Goal: Task Accomplishment & Management: Complete application form

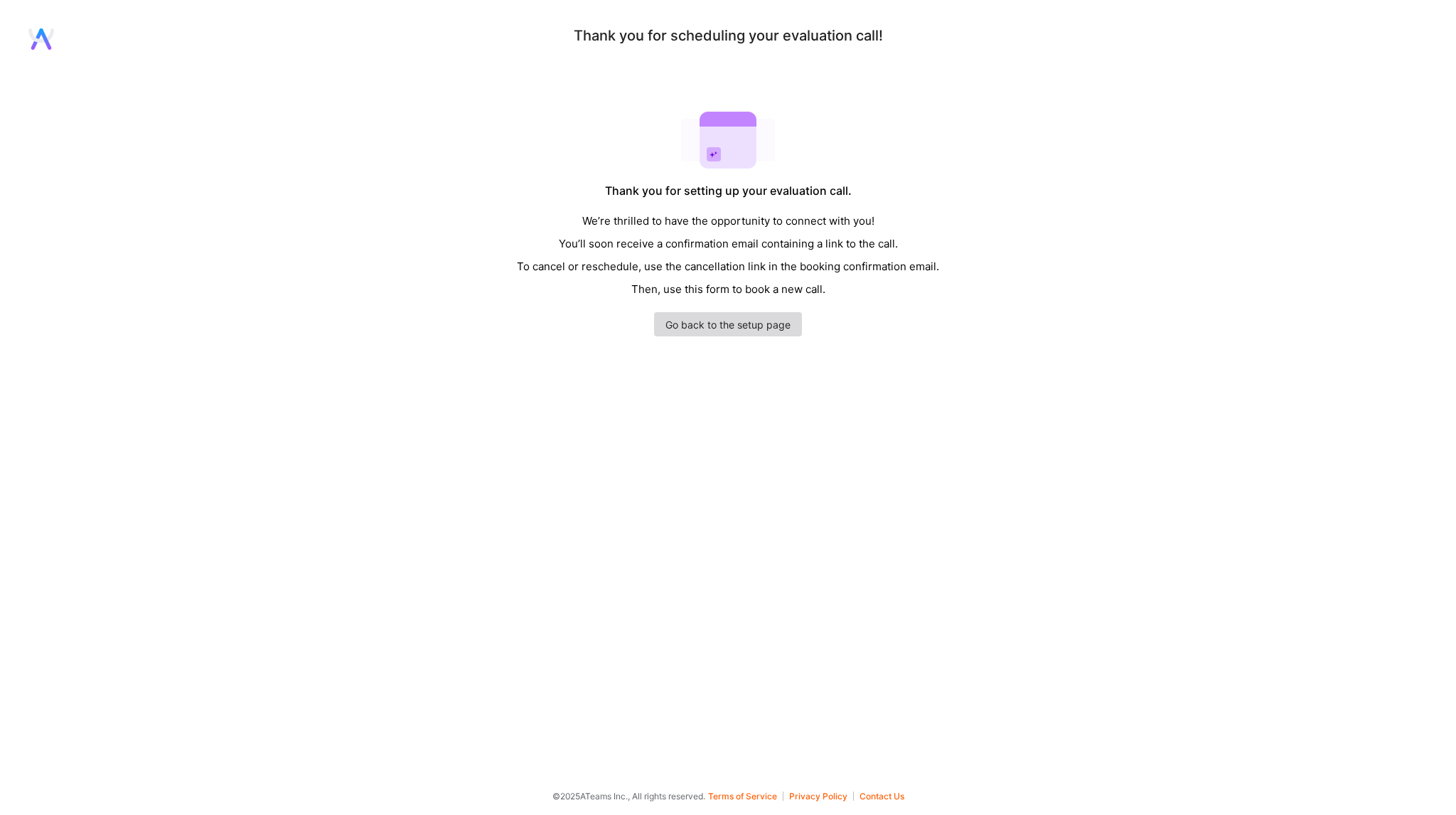
click at [720, 330] on link "Go back to the setup page" at bounding box center [728, 323] width 148 height 24
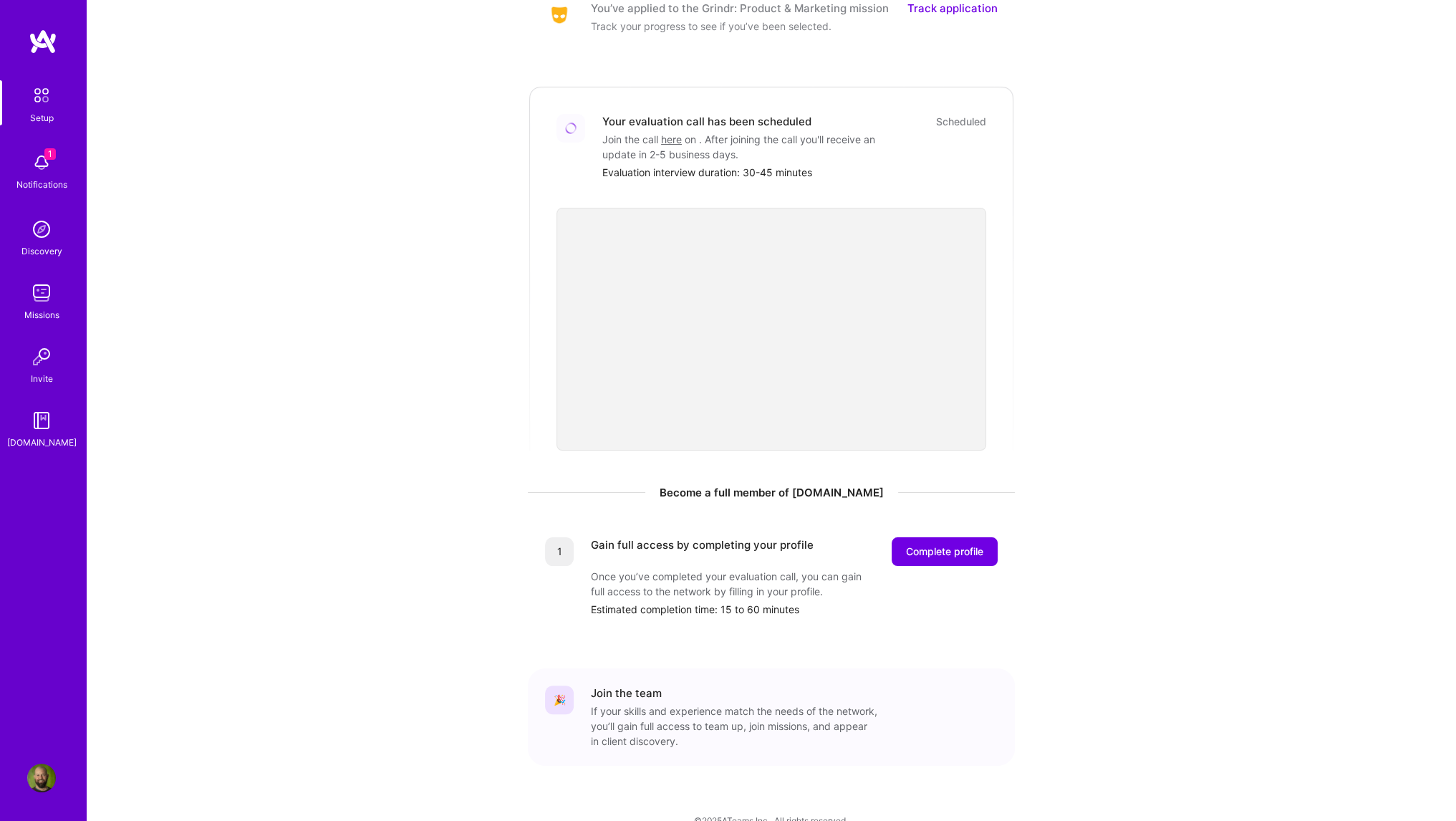
scroll to position [239, 0]
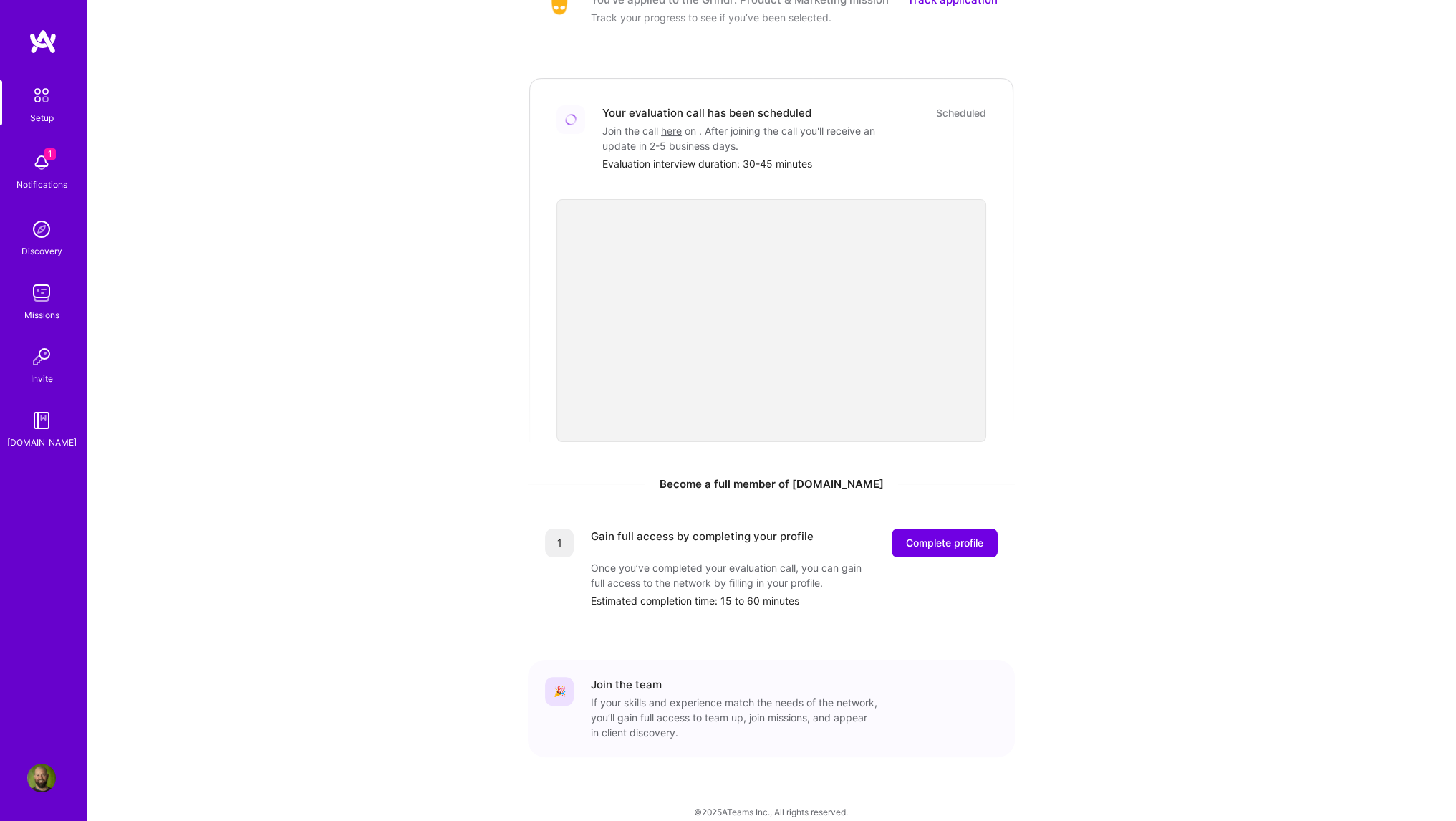
click at [46, 170] on img at bounding box center [42, 162] width 28 height 28
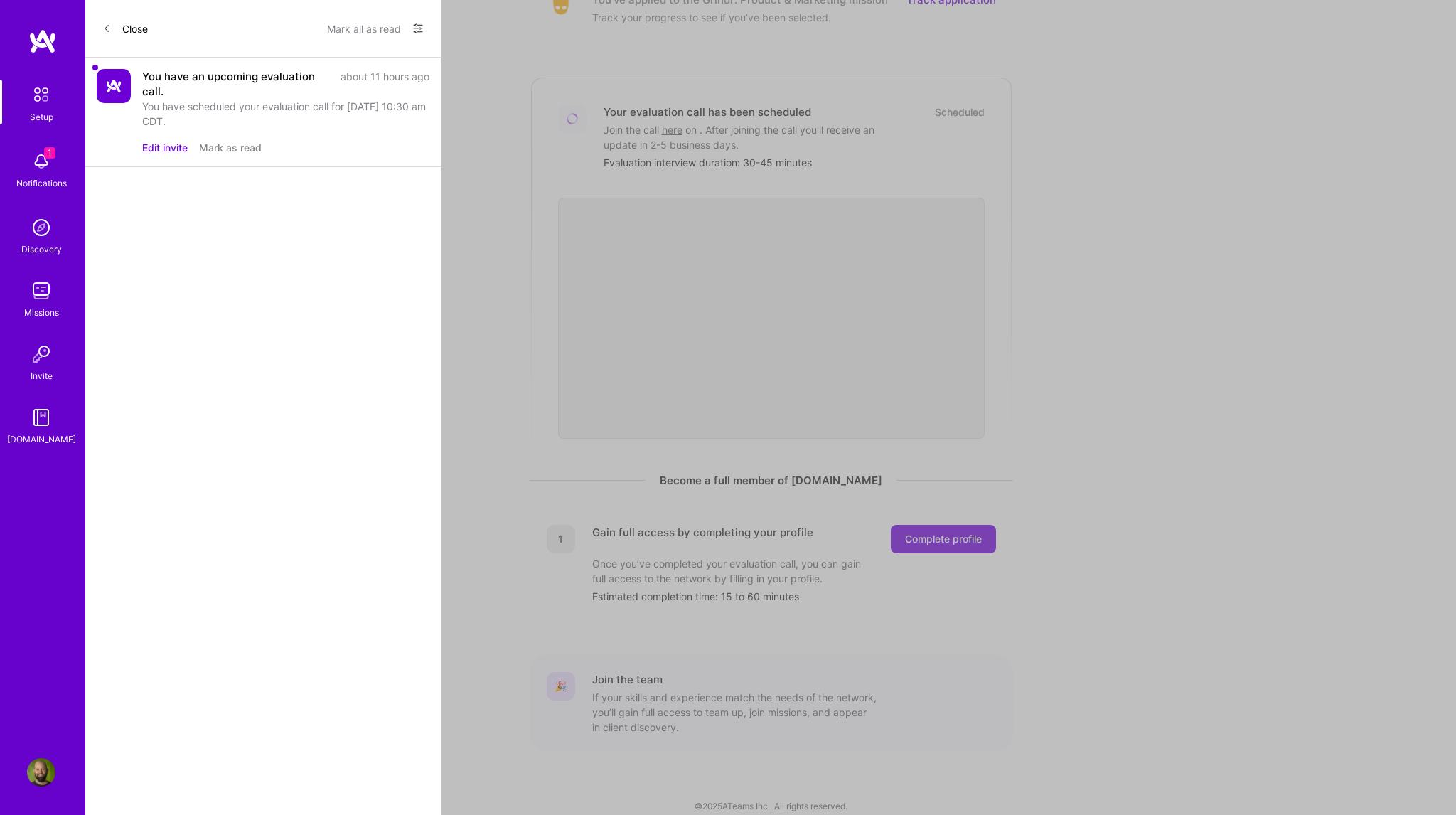
click at [174, 145] on button "Edit invite" at bounding box center [165, 147] width 46 height 15
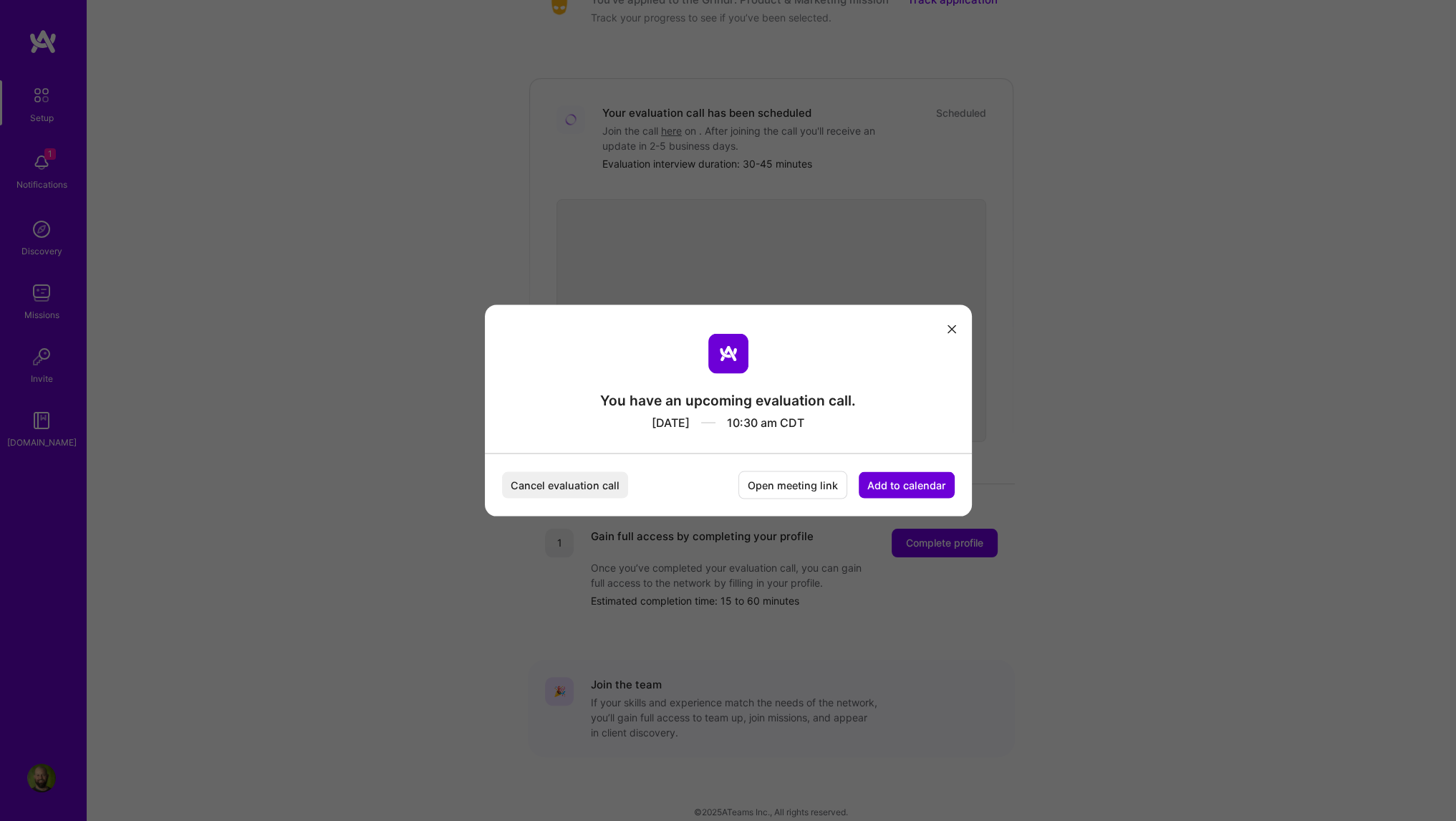
click at [957, 330] on button "modal" at bounding box center [952, 328] width 17 height 24
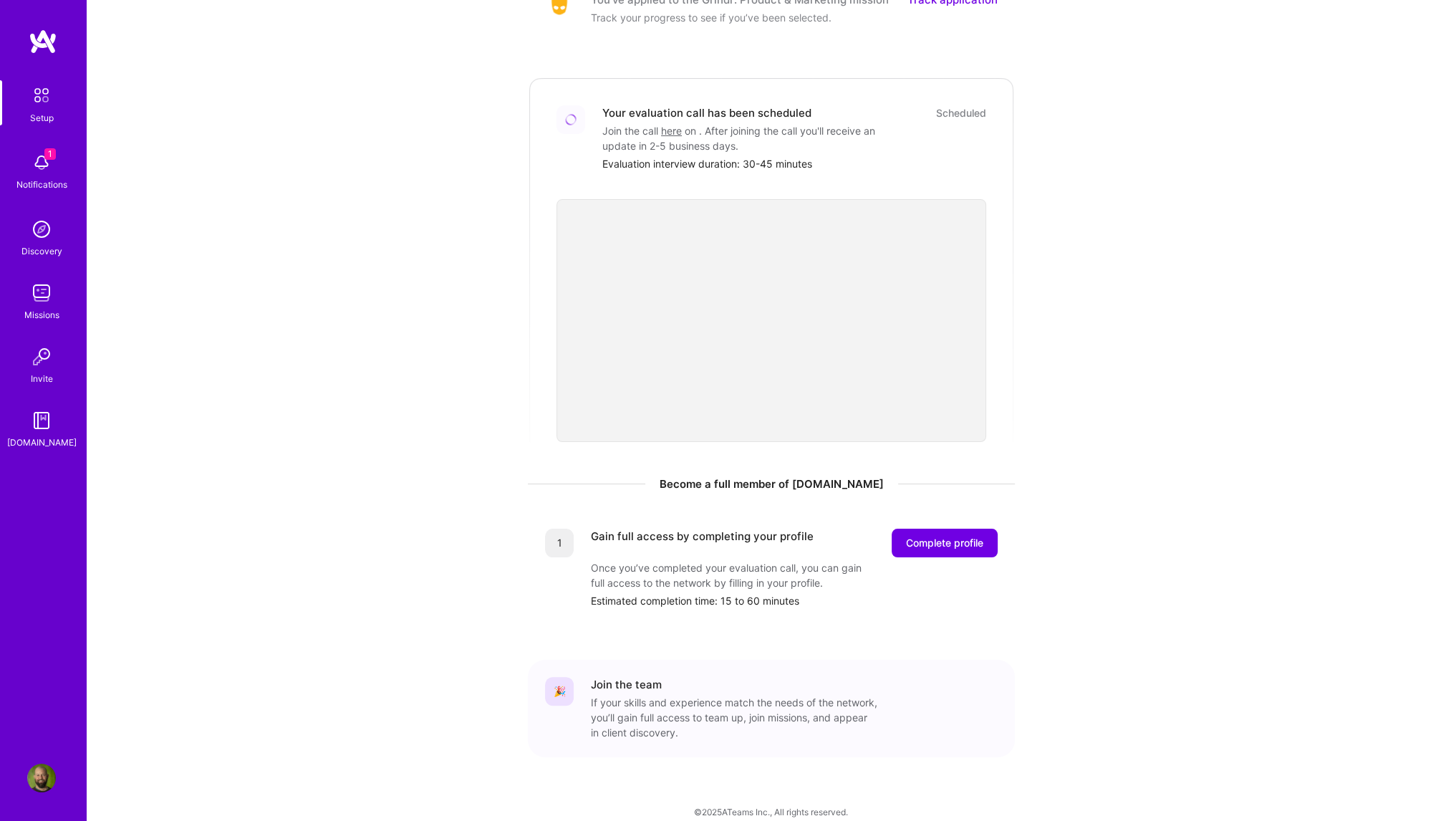
click at [29, 93] on img at bounding box center [42, 95] width 30 height 30
click at [36, 158] on img at bounding box center [42, 162] width 28 height 28
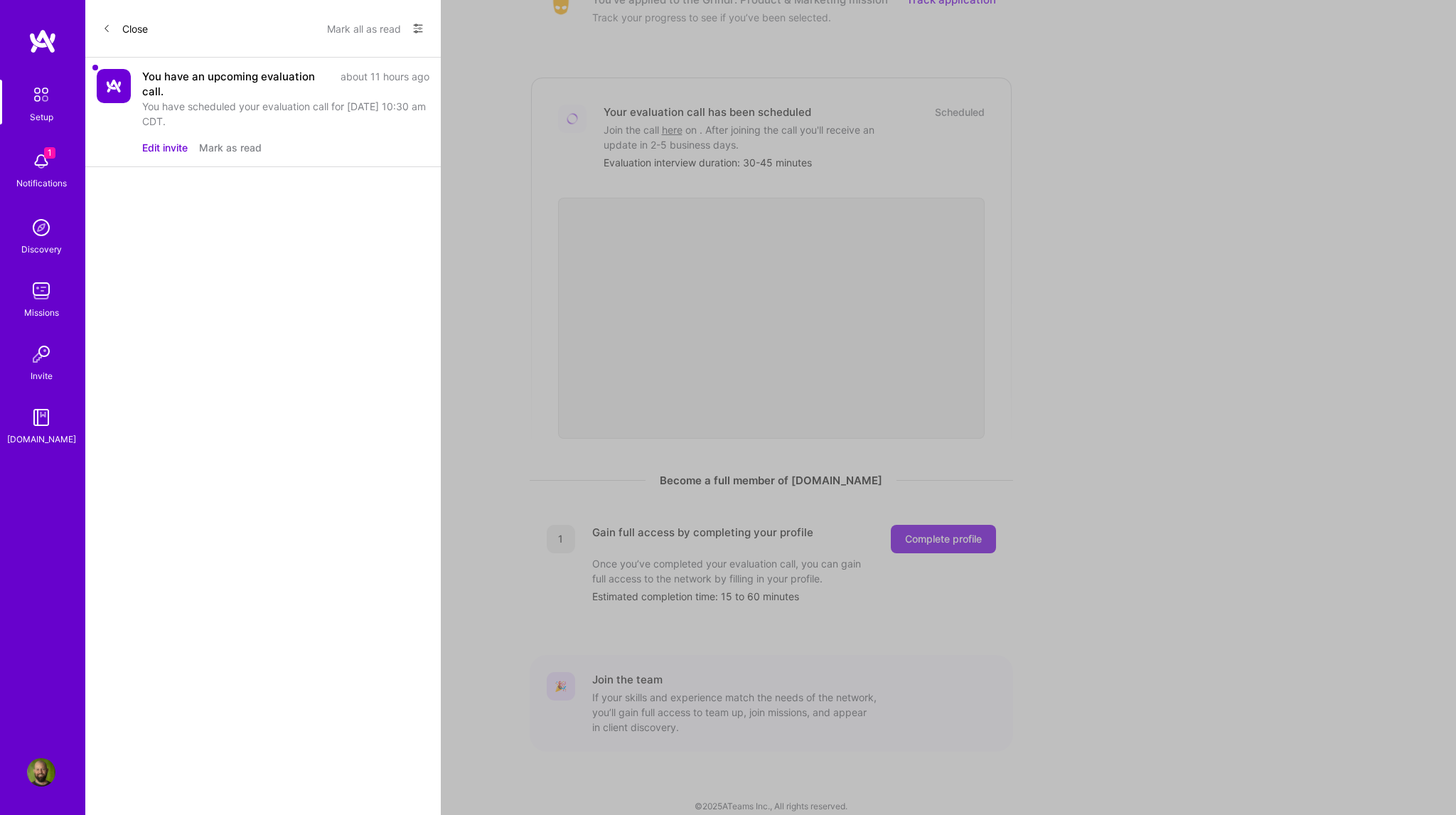
click at [160, 149] on button "Edit invite" at bounding box center [165, 147] width 46 height 15
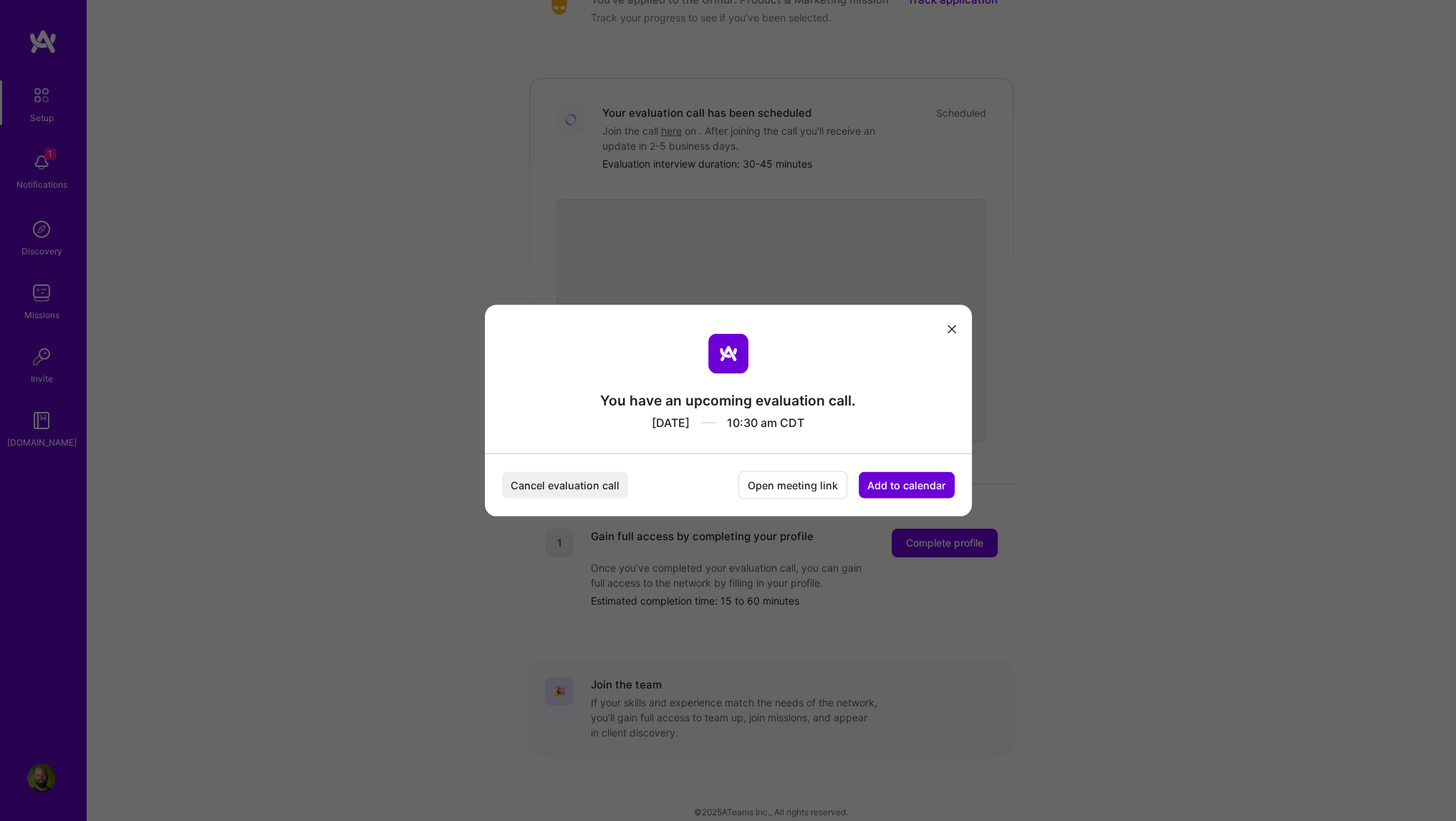
click at [954, 328] on icon "modal" at bounding box center [952, 328] width 9 height 9
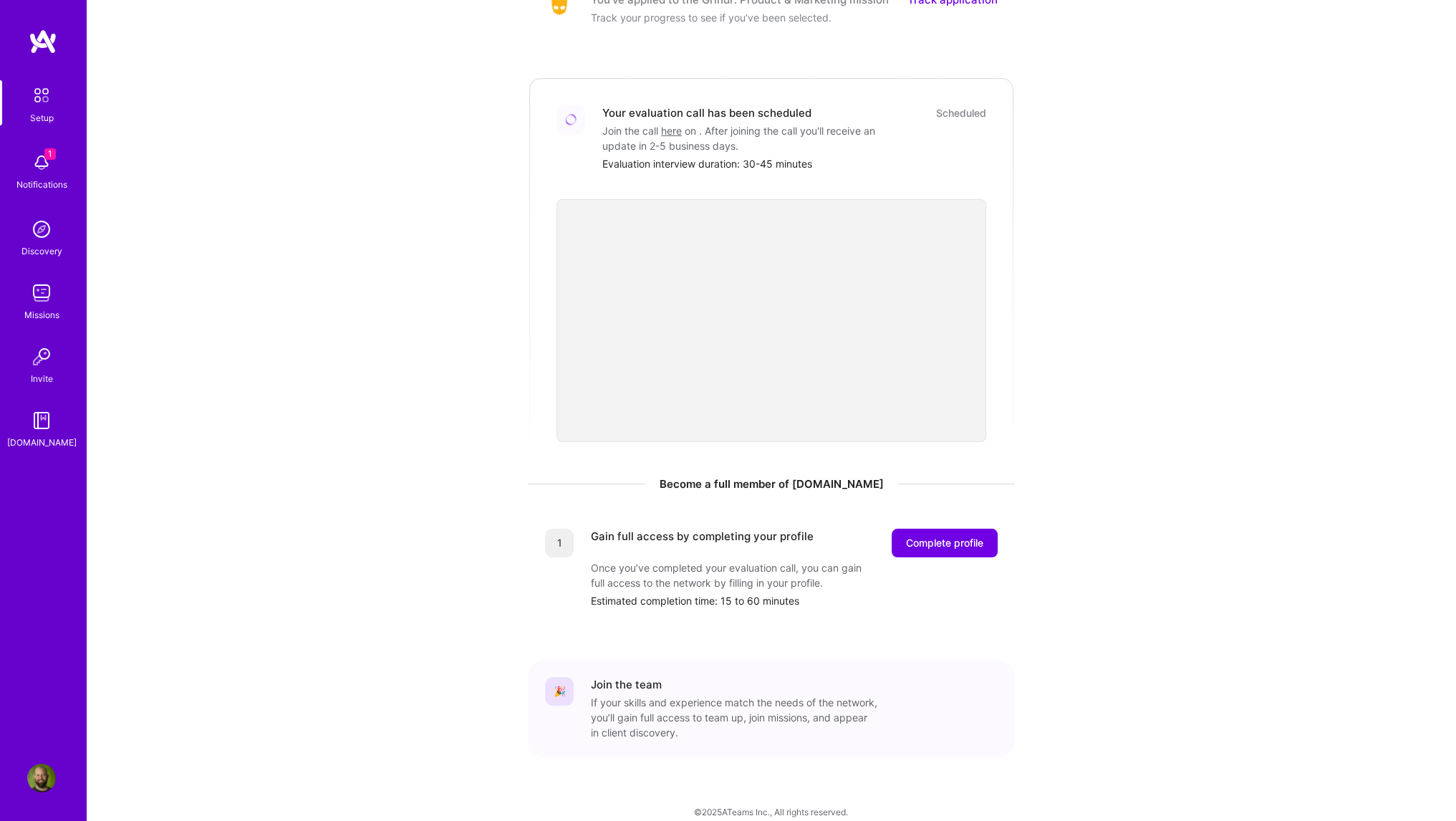
click at [37, 165] on img at bounding box center [42, 162] width 28 height 28
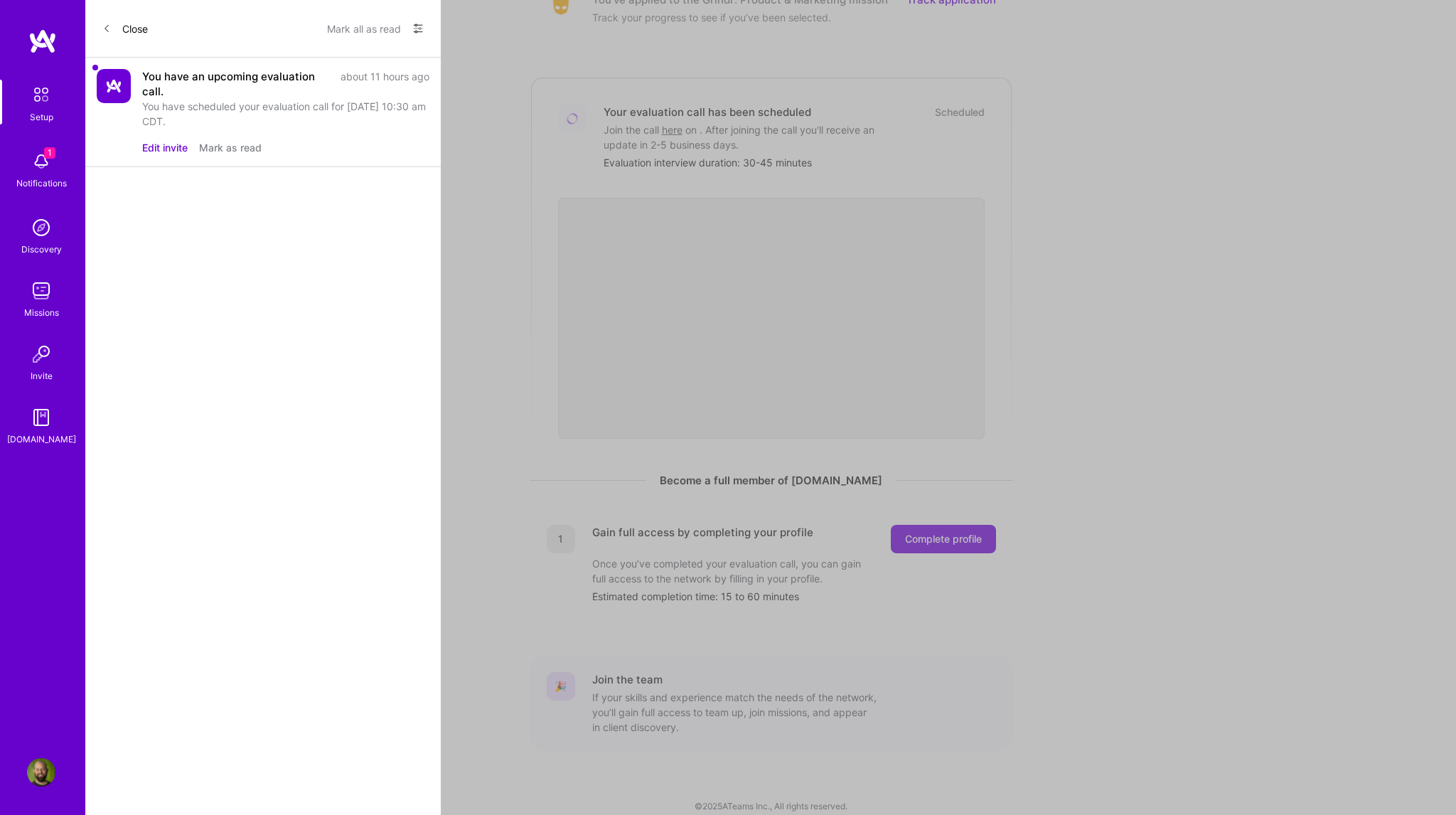
click at [153, 146] on button "Edit invite" at bounding box center [165, 147] width 46 height 15
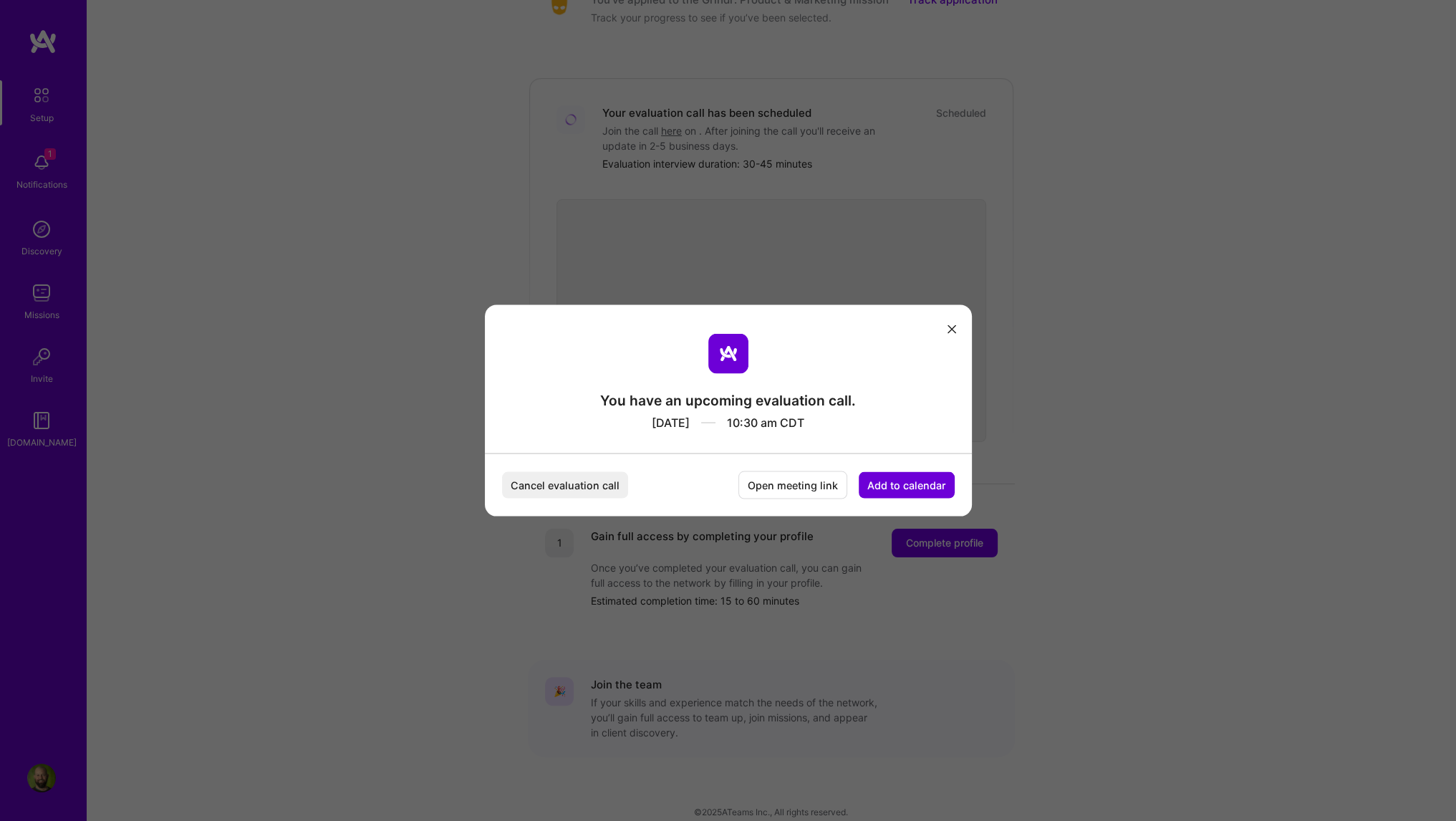
click at [577, 485] on button "Cancel evaluation call" at bounding box center [566, 485] width 126 height 27
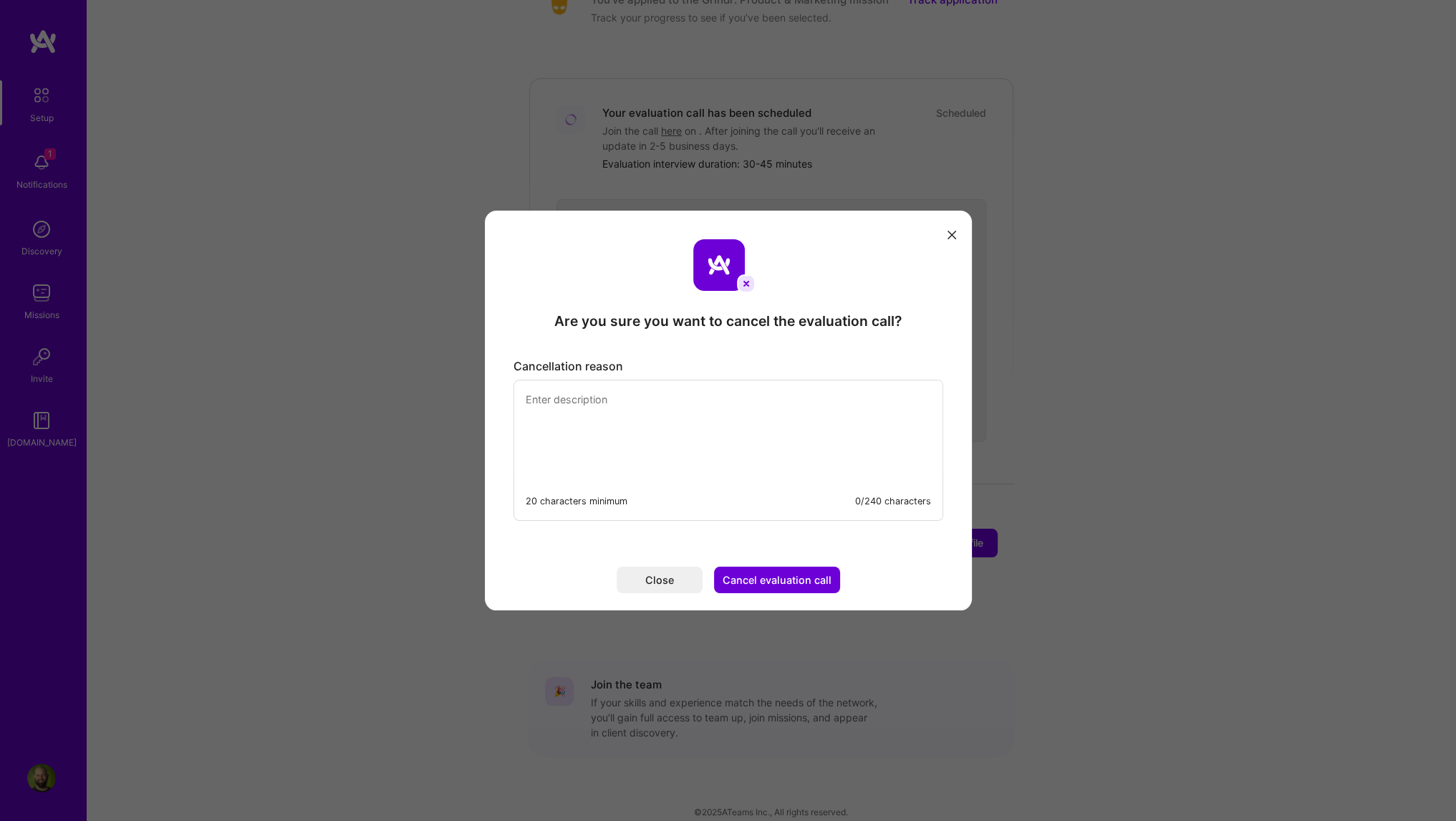
click at [562, 379] on div "Cancellation reason 20 characters minimum 0/240 characters" at bounding box center [729, 439] width 453 height 185
click at [582, 399] on textarea "modal" at bounding box center [728, 429] width 428 height 99
type textarea "Rescheduling for earlier as requested via email"
click at [779, 573] on button "Cancel evaluation call" at bounding box center [777, 580] width 126 height 27
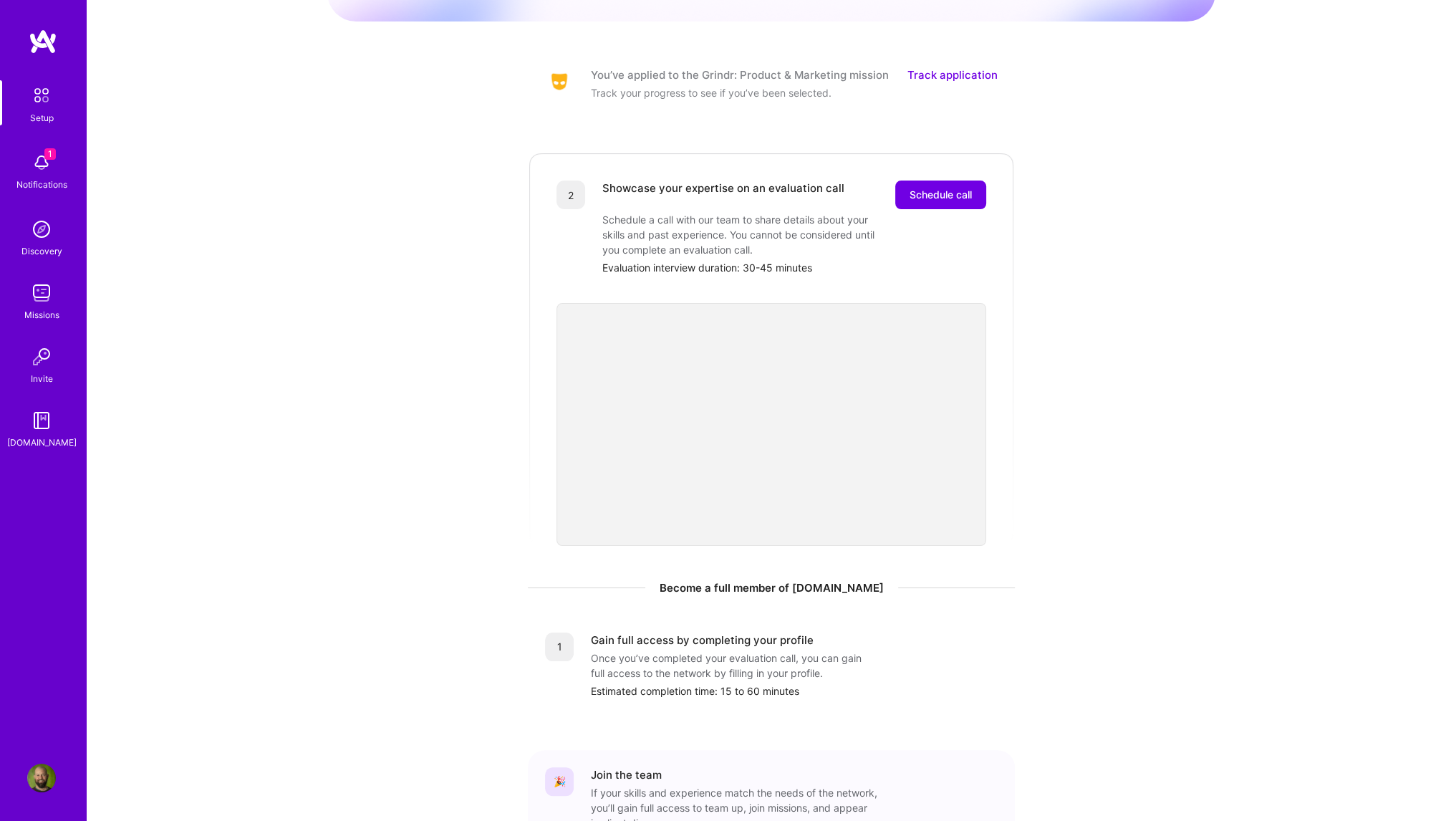
scroll to position [96, 0]
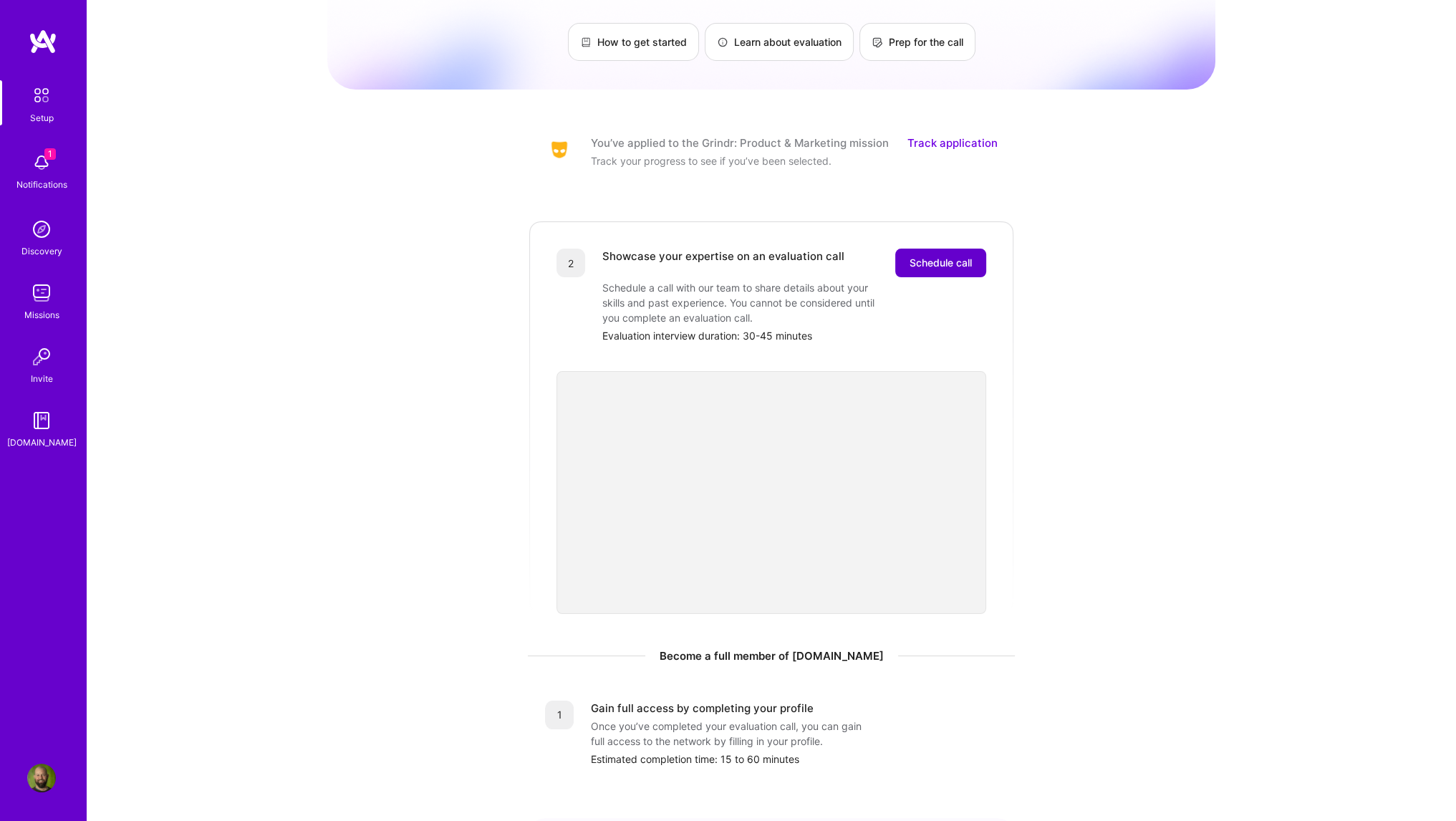
click at [962, 256] on span "Schedule call" at bounding box center [941, 263] width 62 height 14
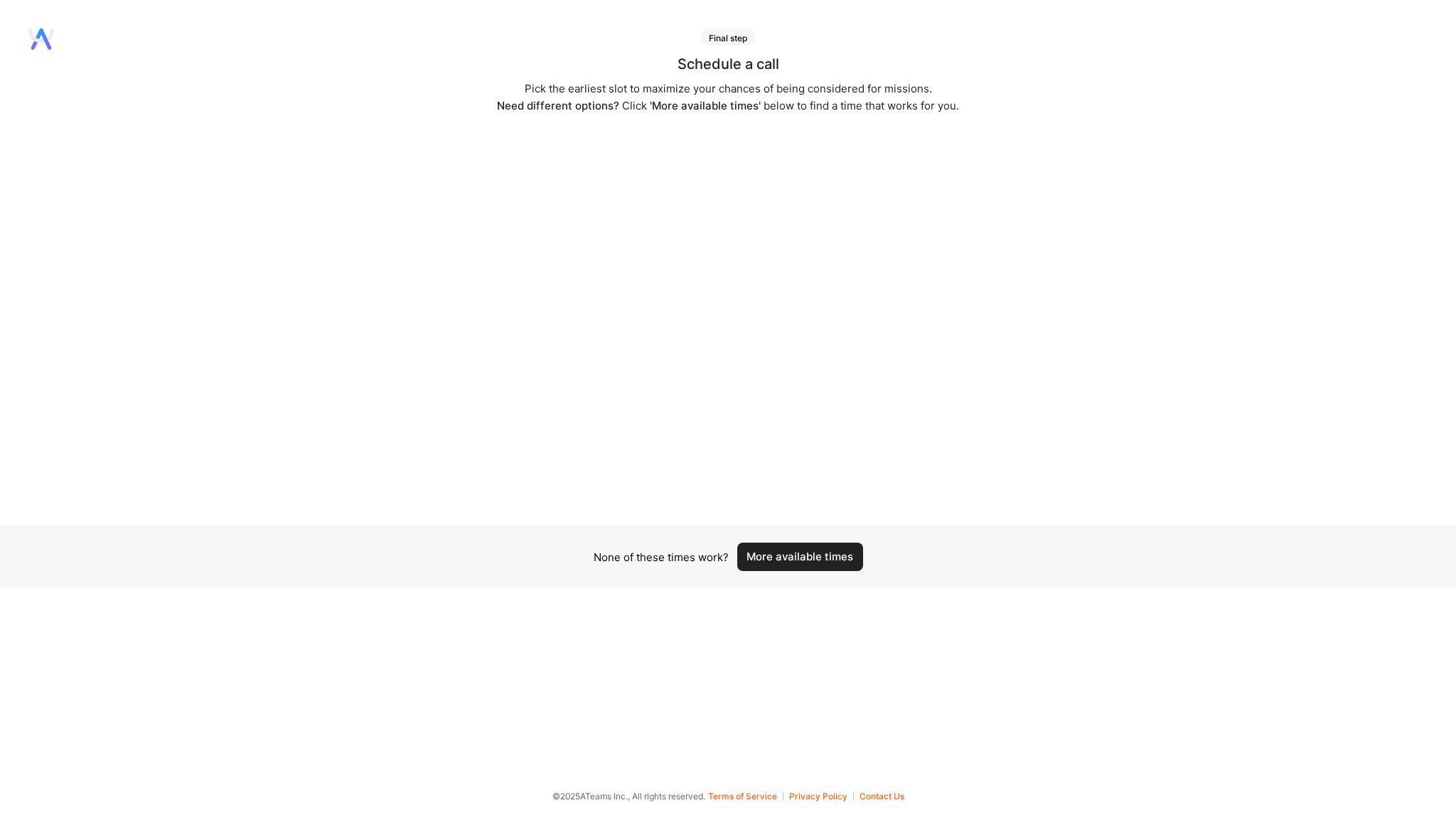
click at [803, 558] on button "More available times" at bounding box center [800, 557] width 126 height 28
click at [812, 552] on button "More available times" at bounding box center [800, 557] width 126 height 28
click at [808, 557] on button "More available times" at bounding box center [800, 557] width 126 height 28
click at [778, 566] on button "More available times" at bounding box center [800, 565] width 126 height 28
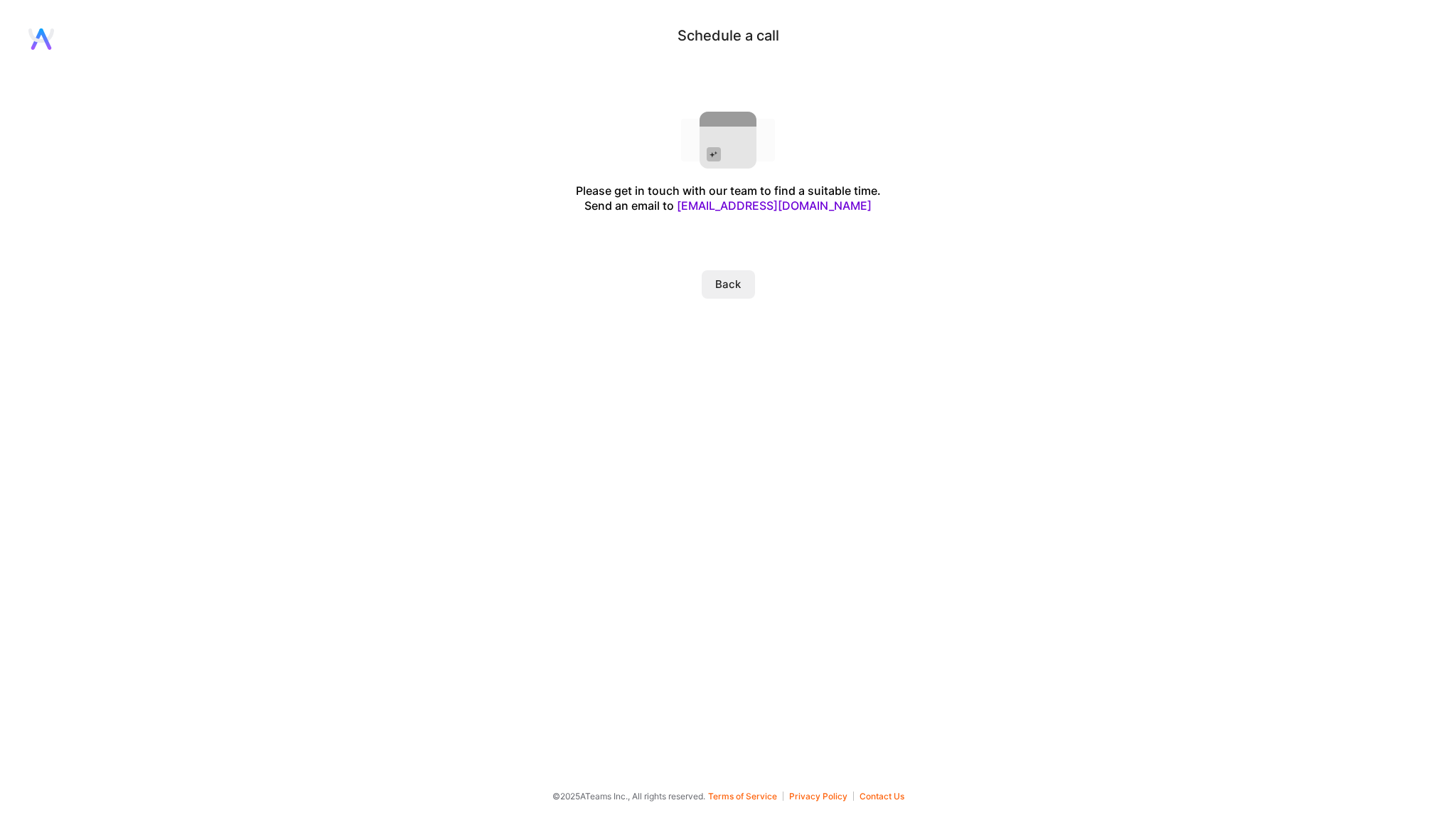
click at [733, 282] on button "Back" at bounding box center [728, 285] width 54 height 28
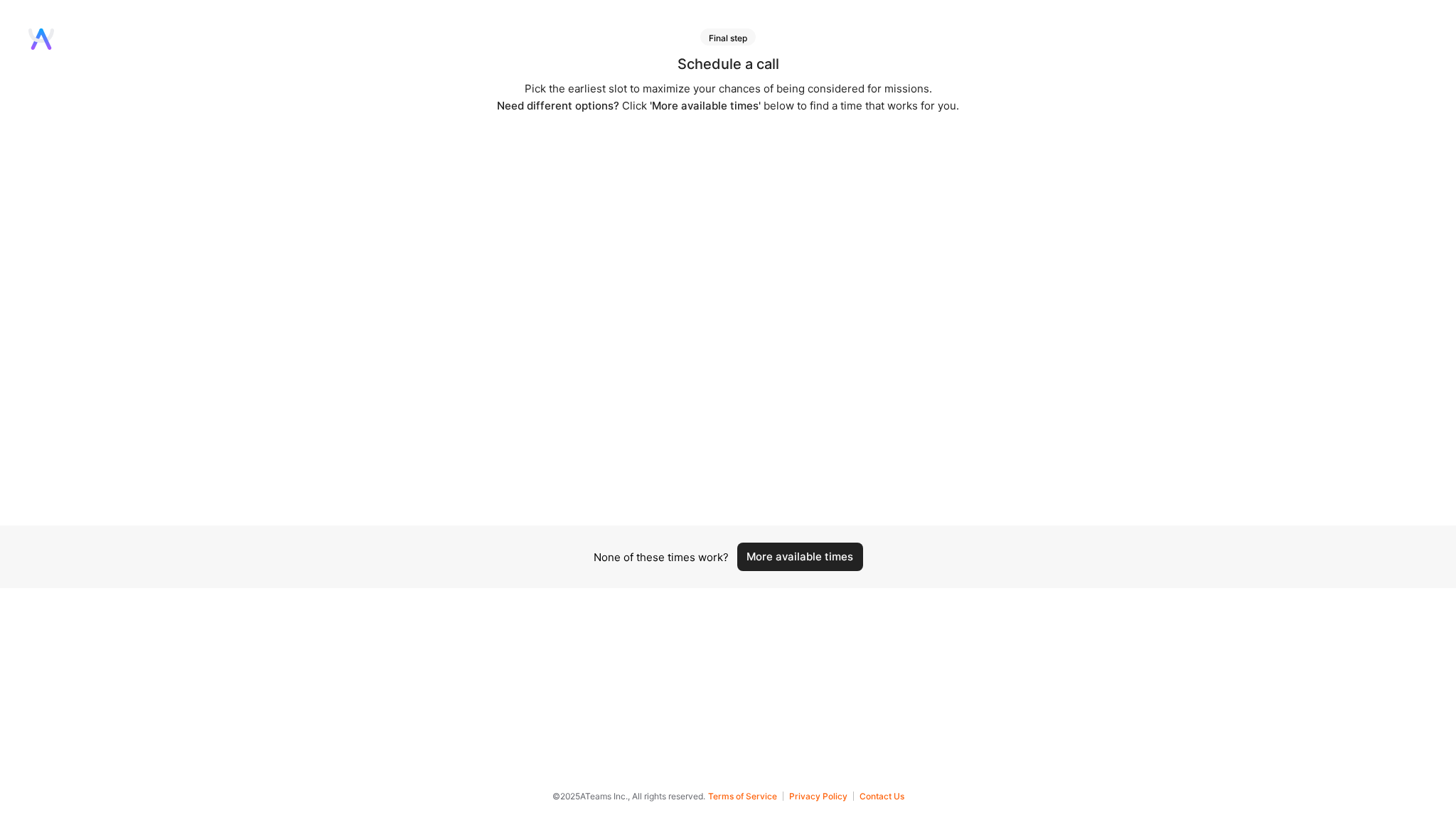
click at [783, 553] on button "More available times" at bounding box center [800, 557] width 126 height 28
click at [782, 558] on button "More available times" at bounding box center [800, 557] width 126 height 28
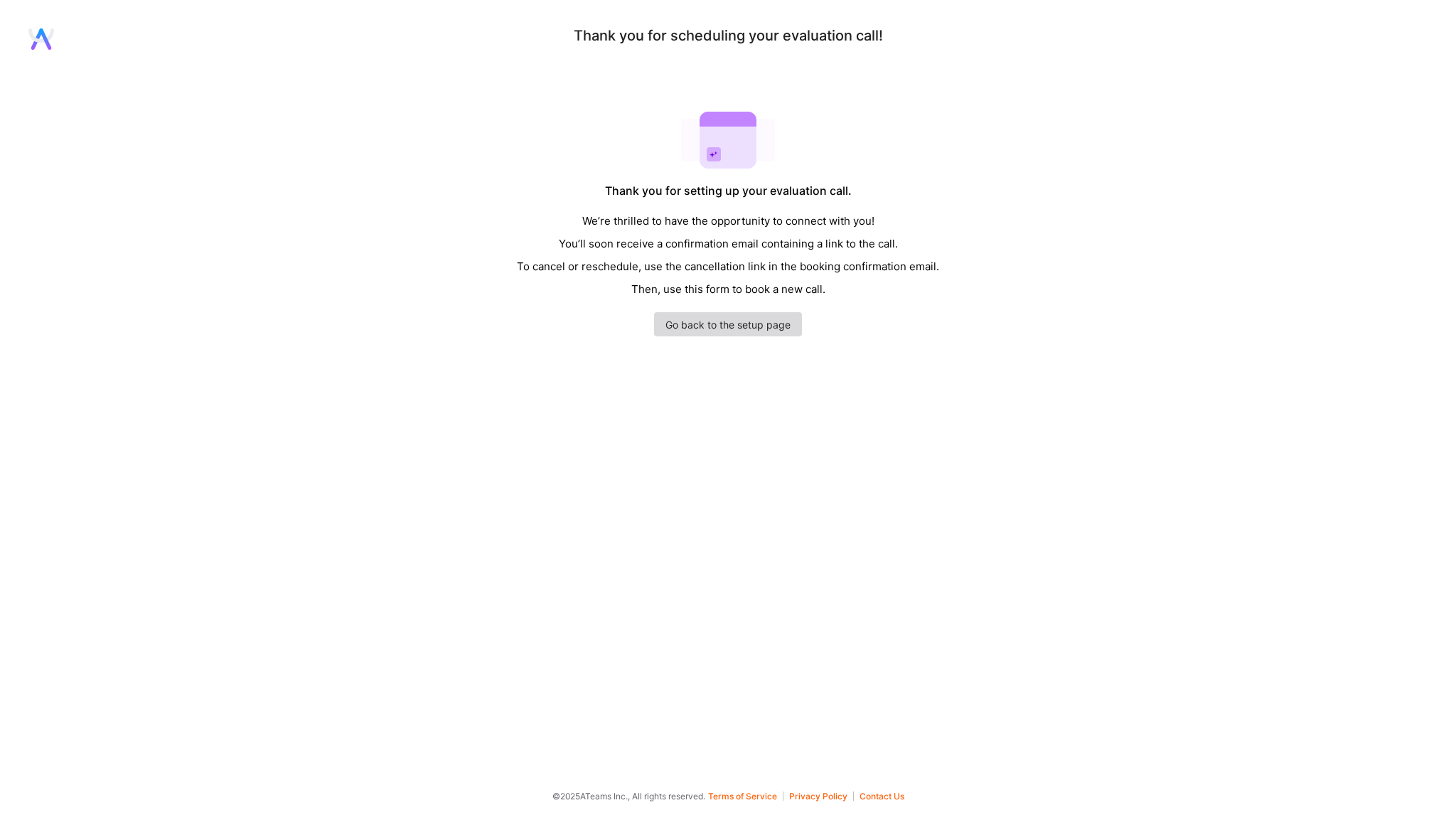
click at [759, 326] on link "Go back to the setup page" at bounding box center [728, 323] width 148 height 24
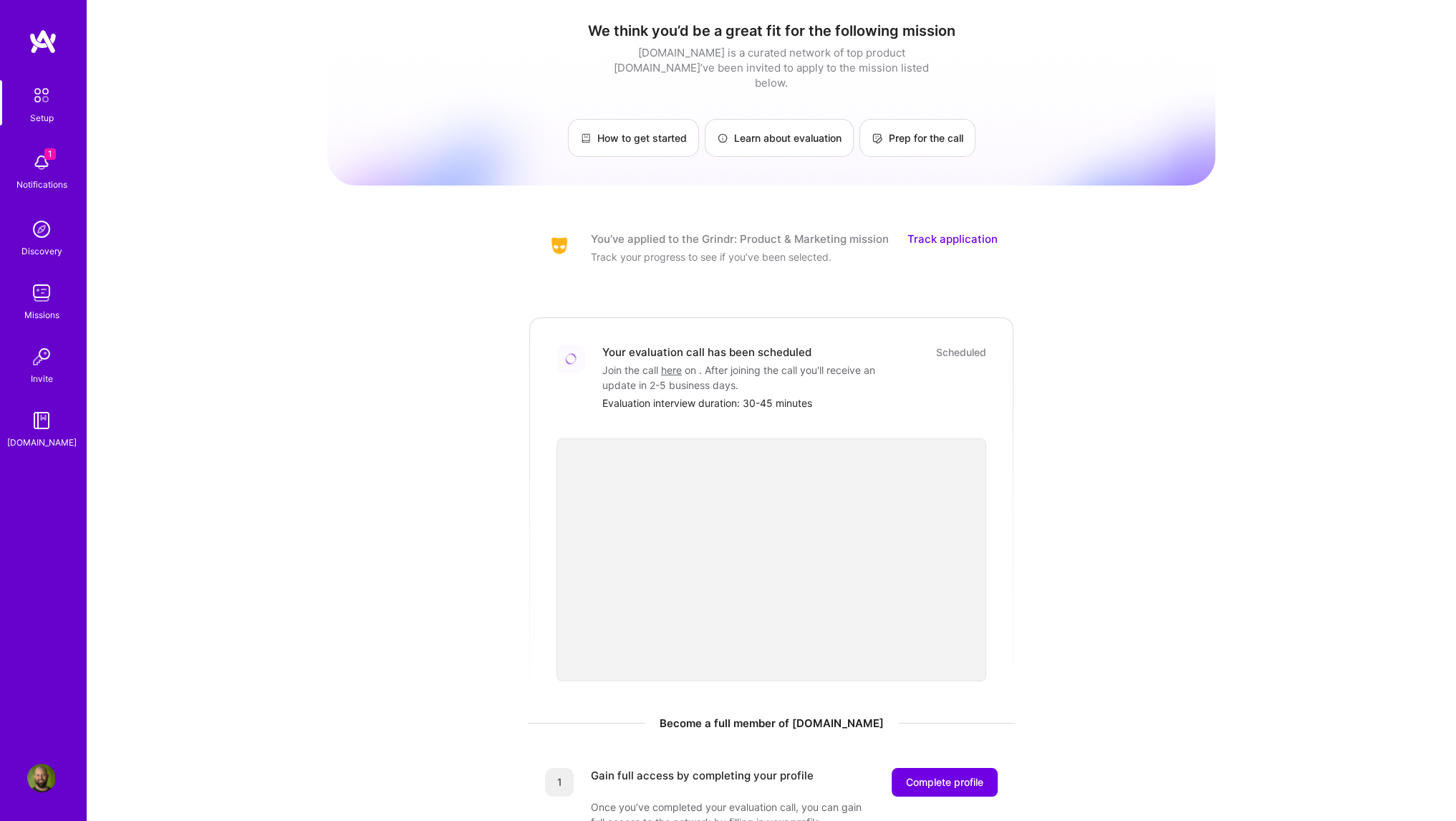
click at [948, 232] on link "Track application" at bounding box center [953, 239] width 91 height 15
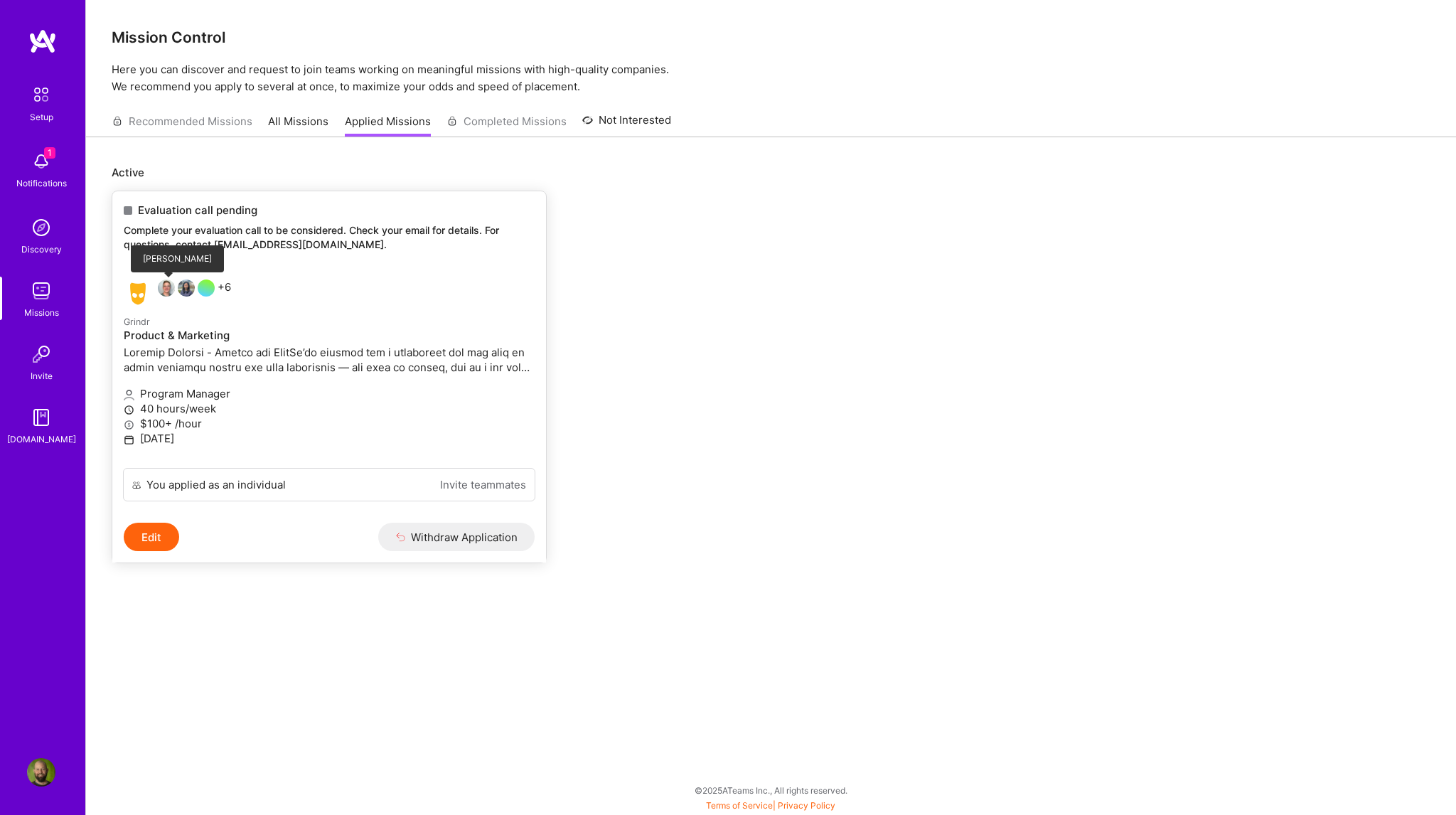
click at [171, 290] on img at bounding box center [166, 287] width 17 height 17
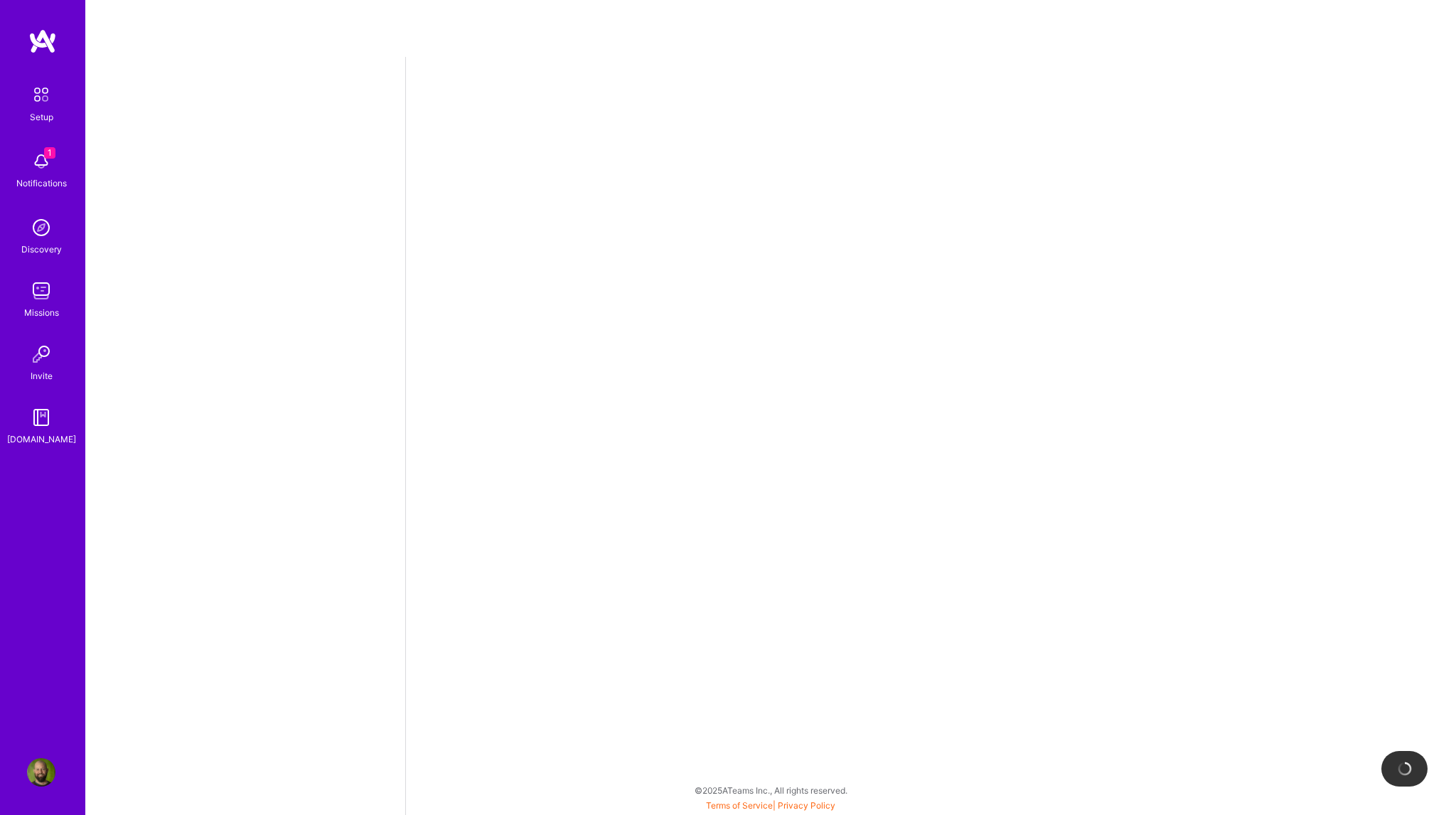
select select "US"
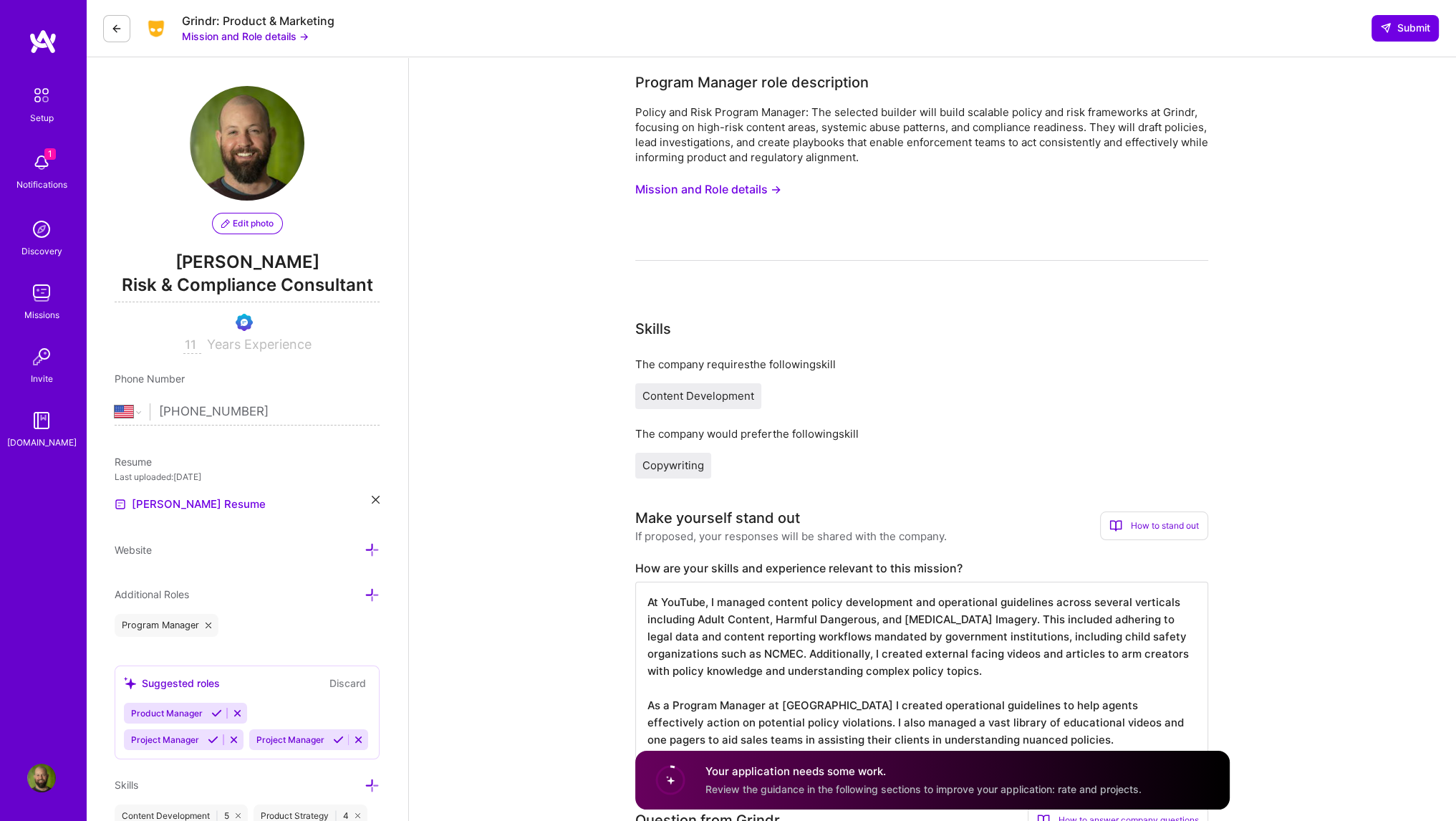
click at [36, 169] on img at bounding box center [42, 162] width 28 height 28
